Goal: Information Seeking & Learning: Learn about a topic

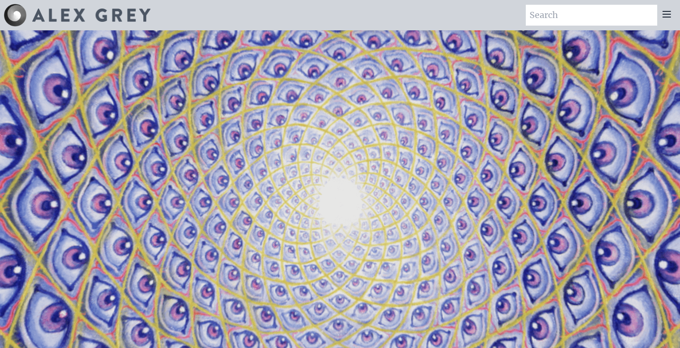
click at [669, 20] on div at bounding box center [666, 15] width 19 height 21
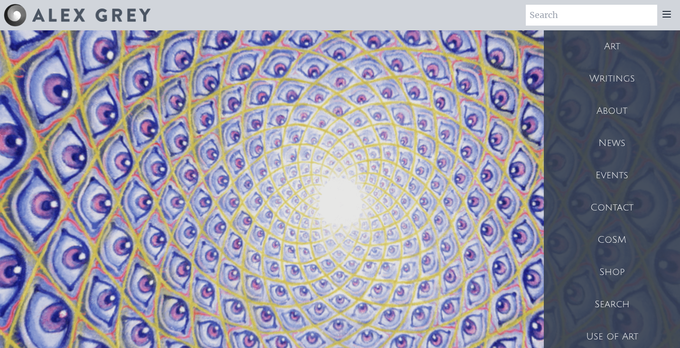
click at [618, 51] on div "Art" at bounding box center [612, 46] width 136 height 32
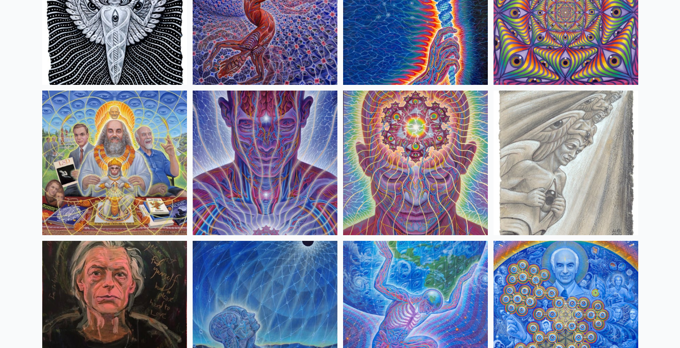
scroll to position [1073, 0]
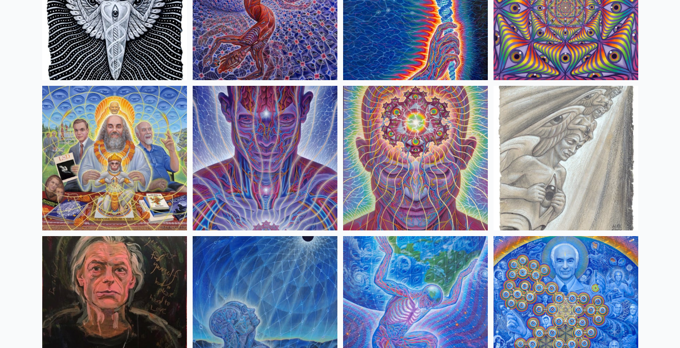
click at [255, 195] on img at bounding box center [265, 158] width 145 height 145
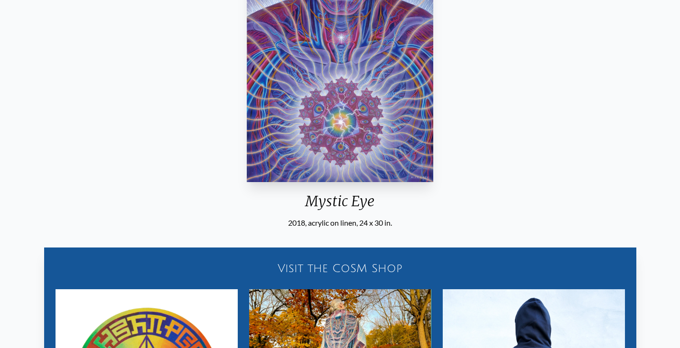
scroll to position [187, 0]
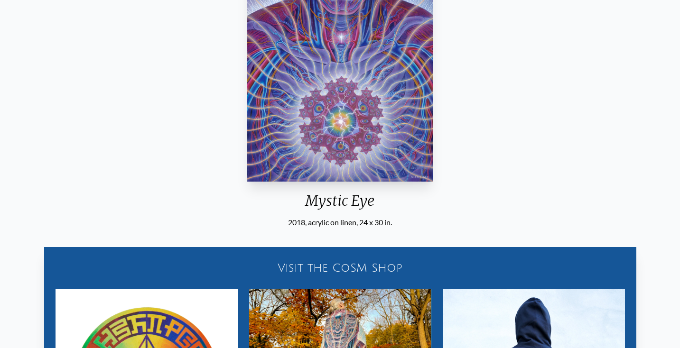
click at [587, 84] on div "Mystic Eye 2018, acrylic on linen, 24 x 30 in. Visit the CoSM Shop CoSM Symbol …" at bounding box center [340, 204] width 665 height 610
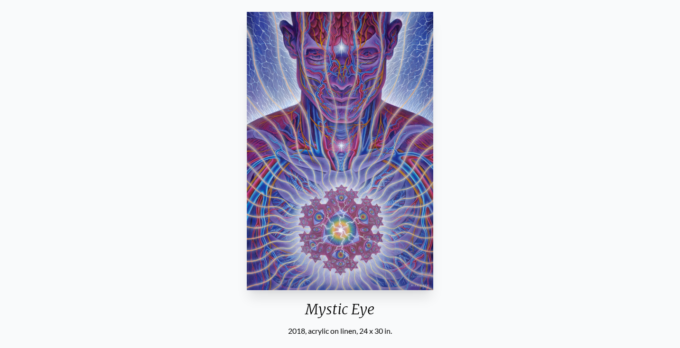
scroll to position [92, 0]
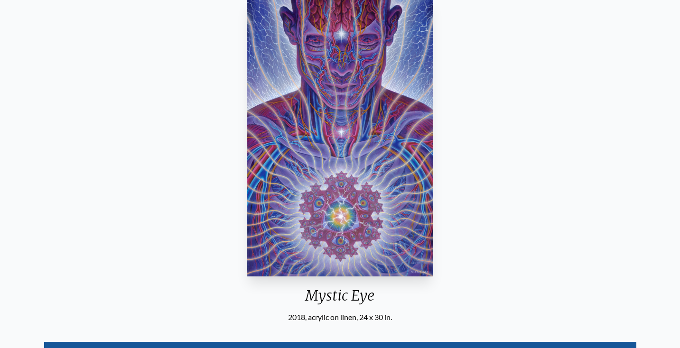
click at [368, 134] on img "16 / 33" at bounding box center [340, 137] width 186 height 279
click at [299, 295] on div "Mystic Eye" at bounding box center [340, 299] width 194 height 25
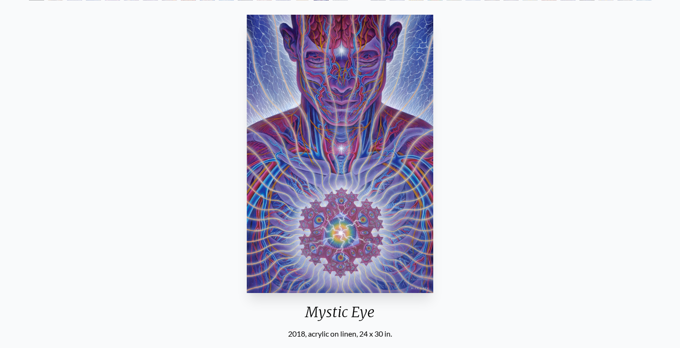
scroll to position [75, 0]
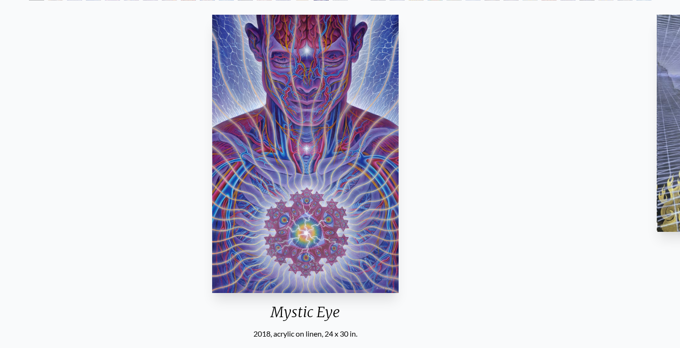
click at [359, 310] on div "Mystic Eye" at bounding box center [305, 316] width 194 height 25
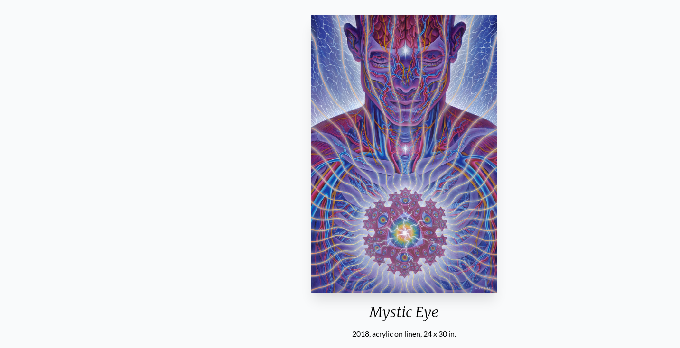
click at [346, 313] on div "Mystic Eye" at bounding box center [404, 316] width 194 height 25
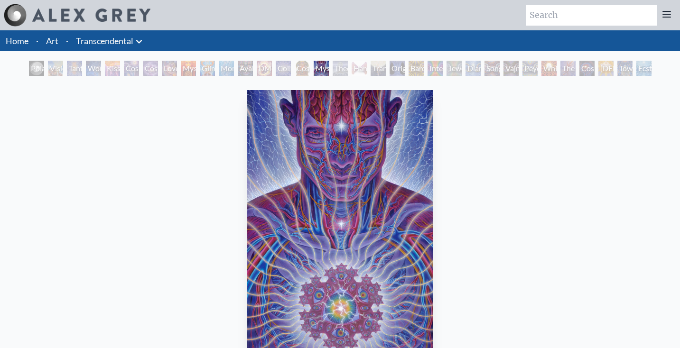
scroll to position [0, 0]
click at [308, 71] on div "Cosmic [DEMOGRAPHIC_DATA]" at bounding box center [302, 68] width 15 height 15
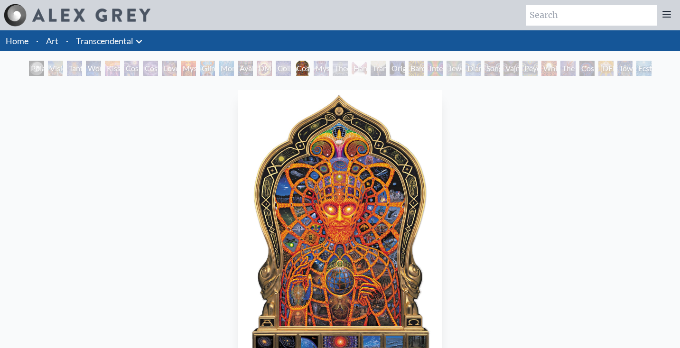
scroll to position [7, 0]
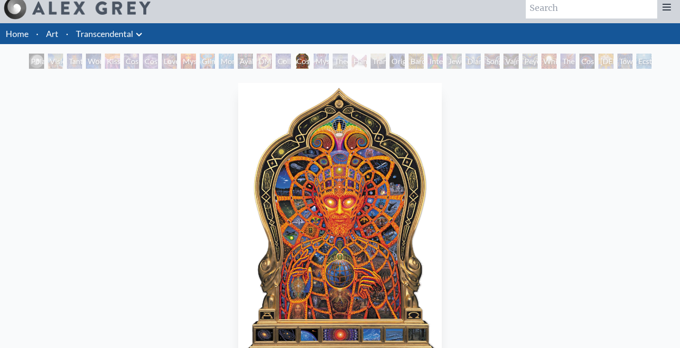
click at [579, 57] on div "Cosmic Consciousness" at bounding box center [586, 61] width 15 height 15
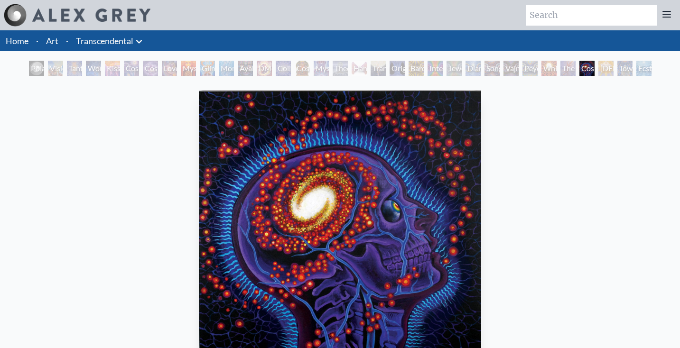
click at [626, 65] on div "Toward the One" at bounding box center [624, 68] width 15 height 15
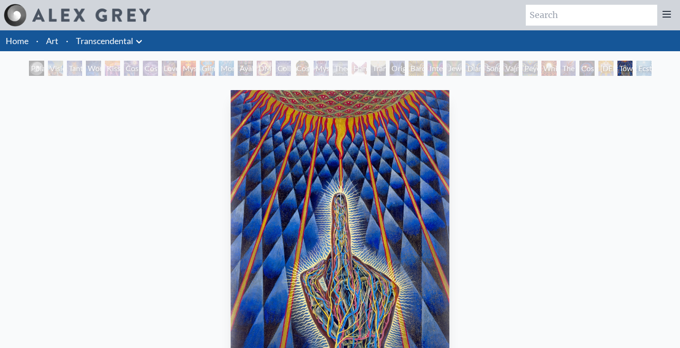
click at [48, 69] on div "Visionary Origin of Language" at bounding box center [55, 68] width 15 height 15
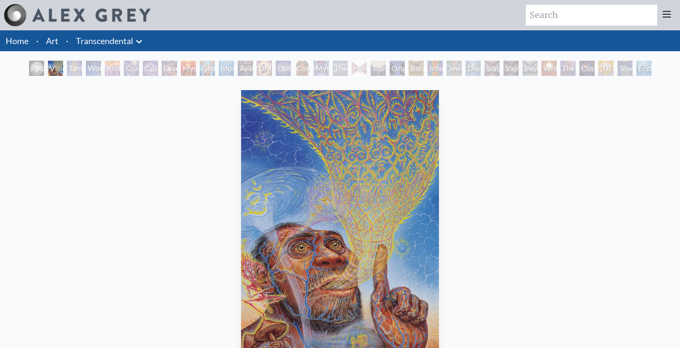
click at [79, 67] on div "Tantra" at bounding box center [74, 68] width 15 height 15
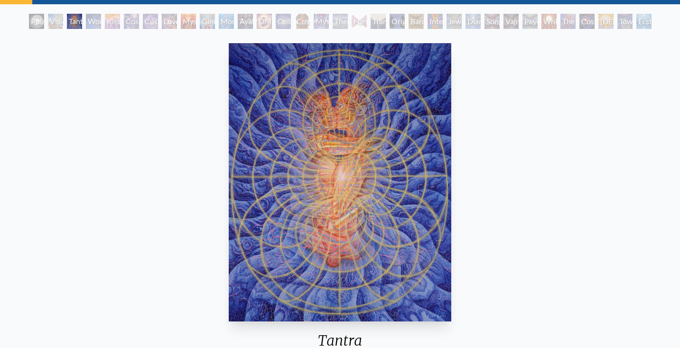
scroll to position [46, 0]
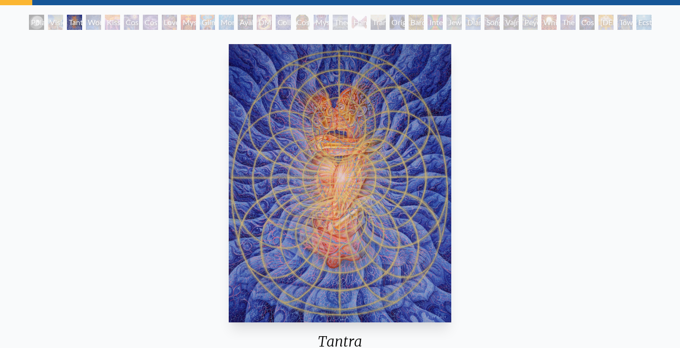
click at [76, 22] on div "Tantra" at bounding box center [74, 22] width 15 height 15
click at [96, 24] on div "Wonder" at bounding box center [93, 22] width 15 height 15
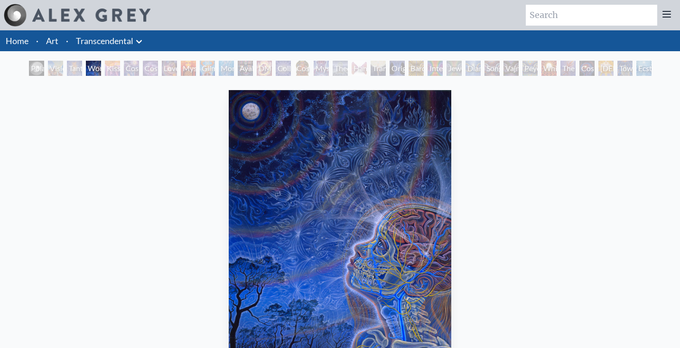
click at [126, 66] on div "Cosmic Creativity" at bounding box center [131, 68] width 15 height 15
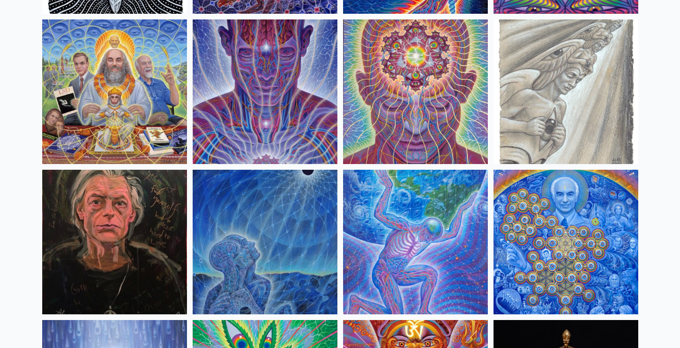
scroll to position [1138, 0]
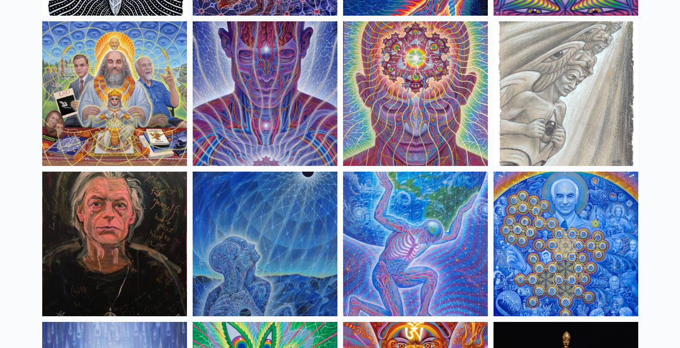
click at [249, 114] on img at bounding box center [265, 93] width 145 height 145
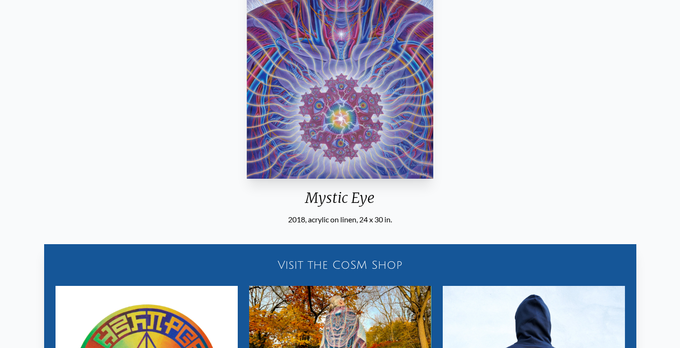
scroll to position [190, 0]
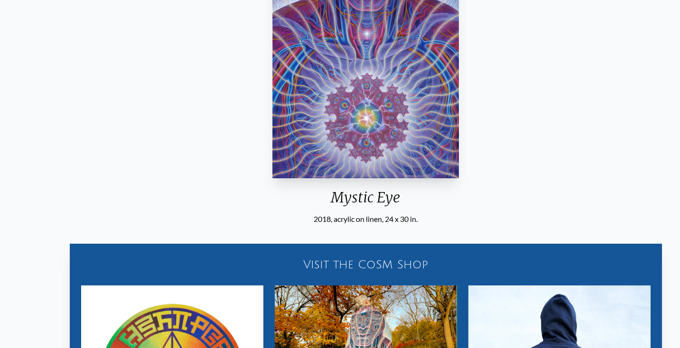
click at [315, 198] on div "Mystic Eye" at bounding box center [366, 201] width 194 height 25
